Goal: Task Accomplishment & Management: Manage account settings

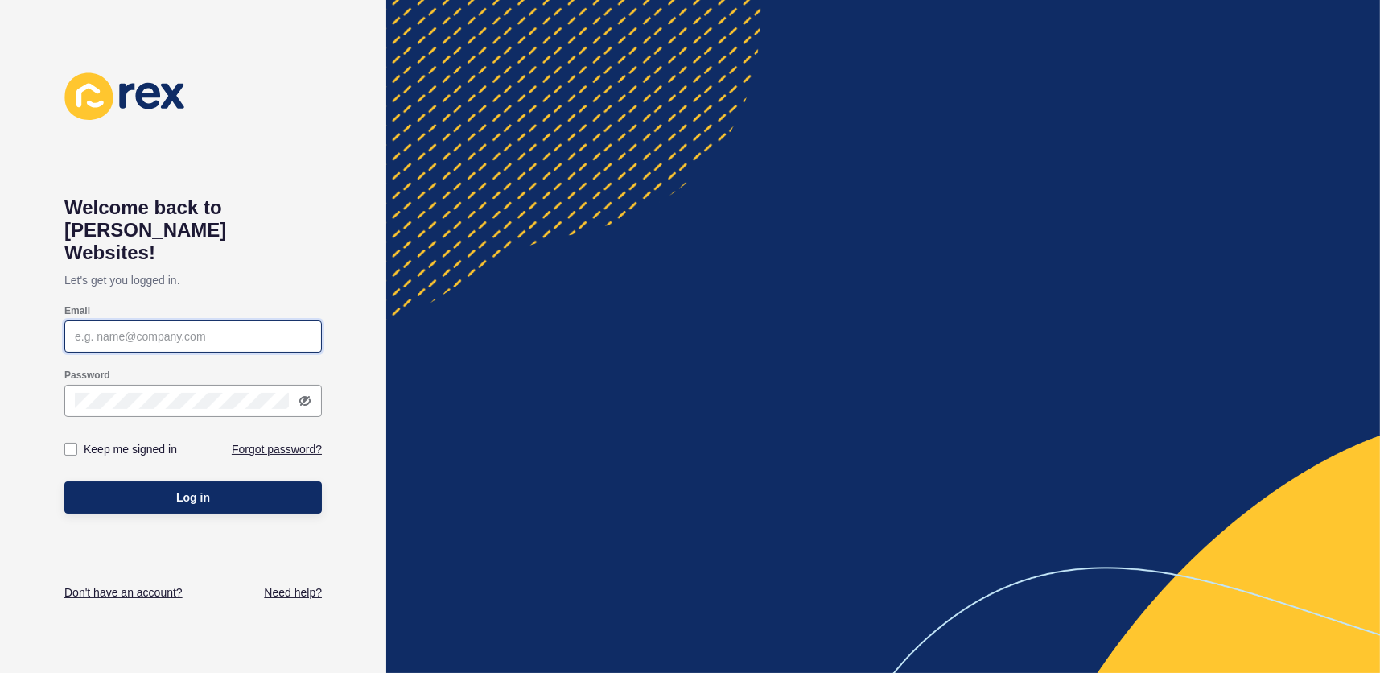
click at [142, 328] on input "Email" at bounding box center [193, 336] width 237 height 16
paste input "[PERSON_NAME][EMAIL_ADDRESS][DOMAIN_NAME]"
type input "[PERSON_NAME][EMAIL_ADDRESS][DOMAIN_NAME]"
click at [73, 443] on label at bounding box center [70, 449] width 13 height 13
click at [73, 444] on input "Keep me signed in" at bounding box center [73, 449] width 10 height 10
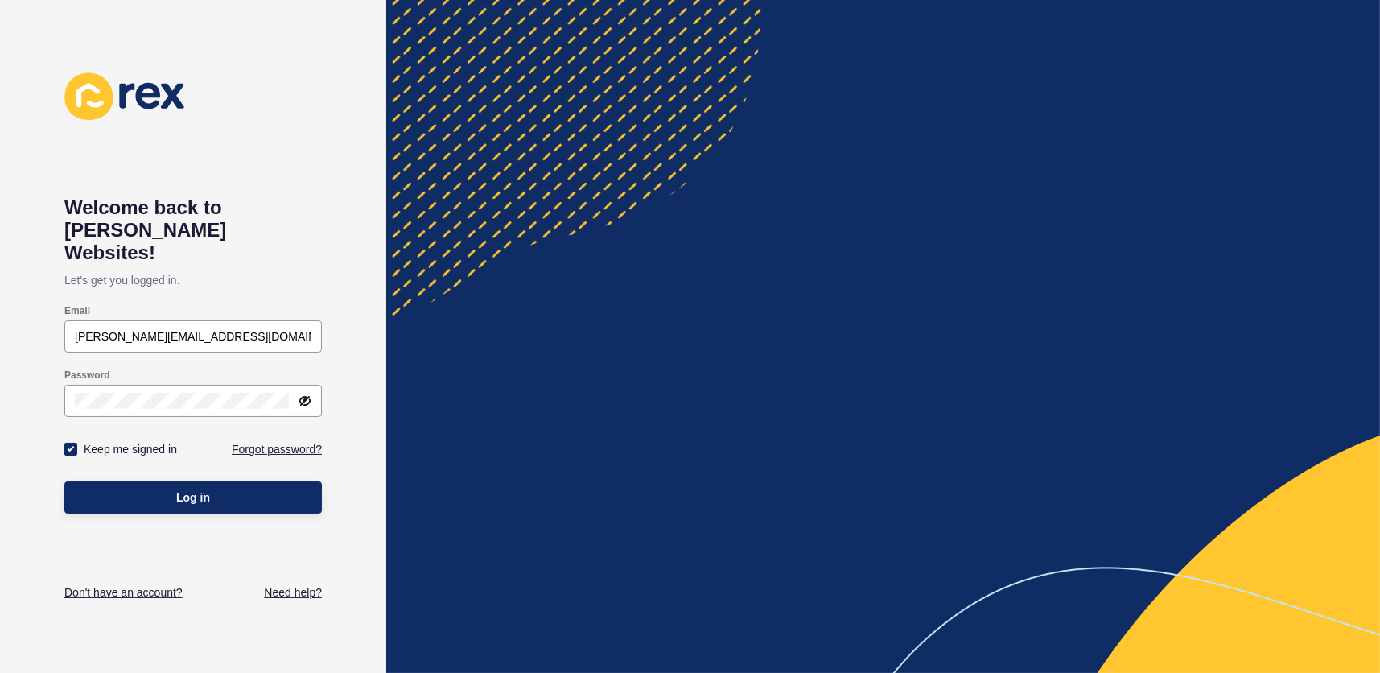
checkbox input "true"
click at [145, 481] on button "Log in" at bounding box center [192, 497] width 257 height 32
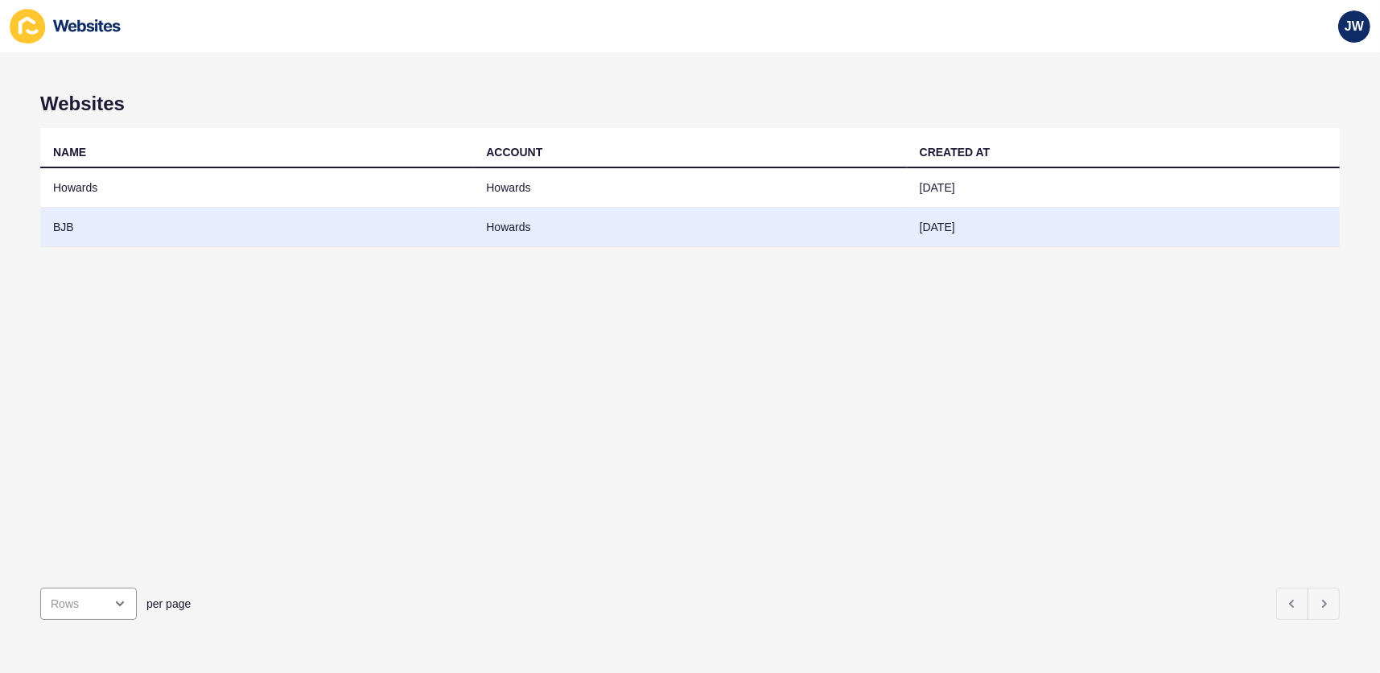
click at [60, 220] on td "BJB" at bounding box center [256, 227] width 433 height 39
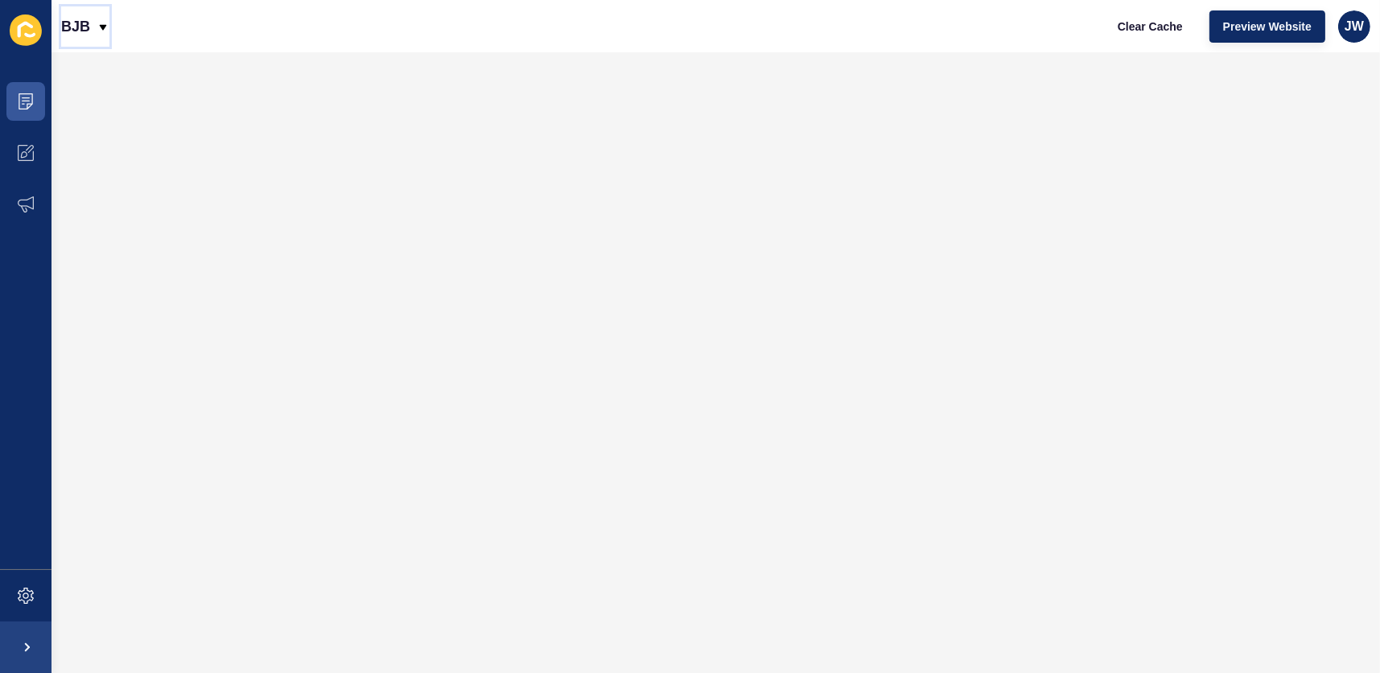
click at [93, 14] on div "BJB" at bounding box center [85, 26] width 48 height 40
click at [20, 145] on icon at bounding box center [26, 153] width 16 height 16
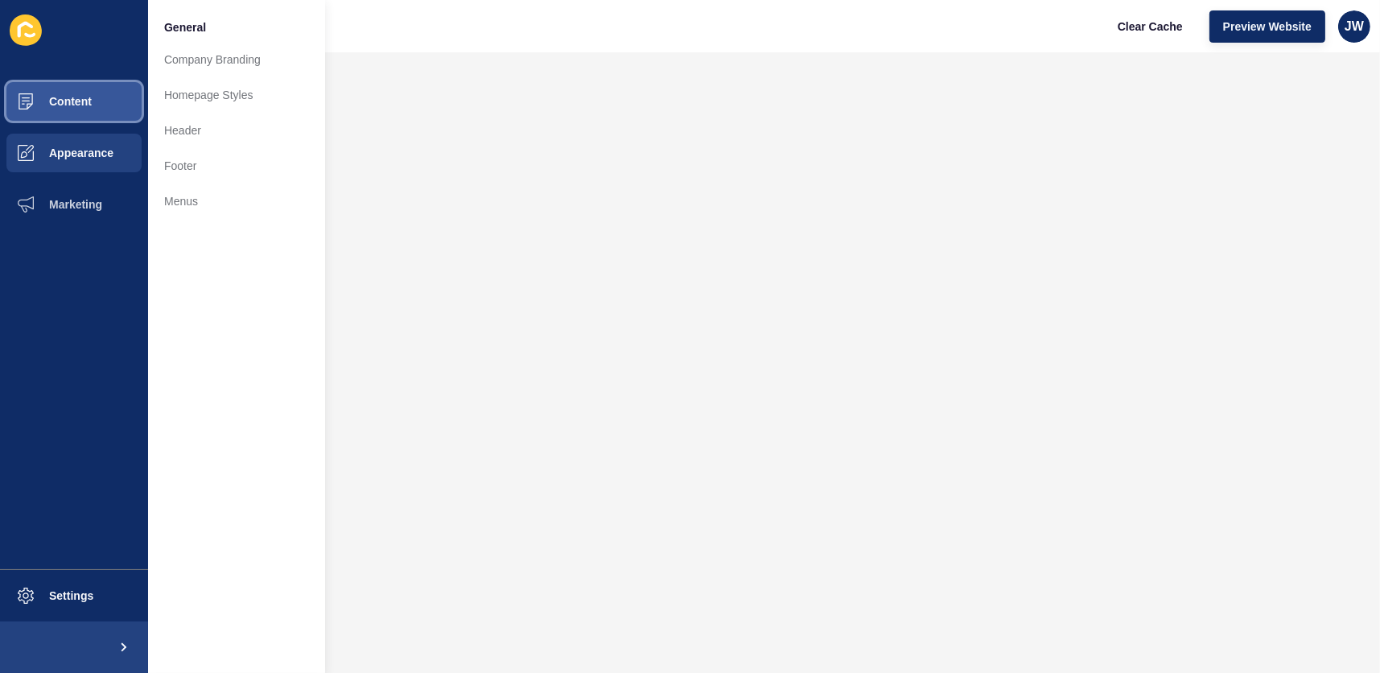
click at [19, 97] on span "Content" at bounding box center [45, 101] width 94 height 13
